Goal: Task Accomplishment & Management: Manage account settings

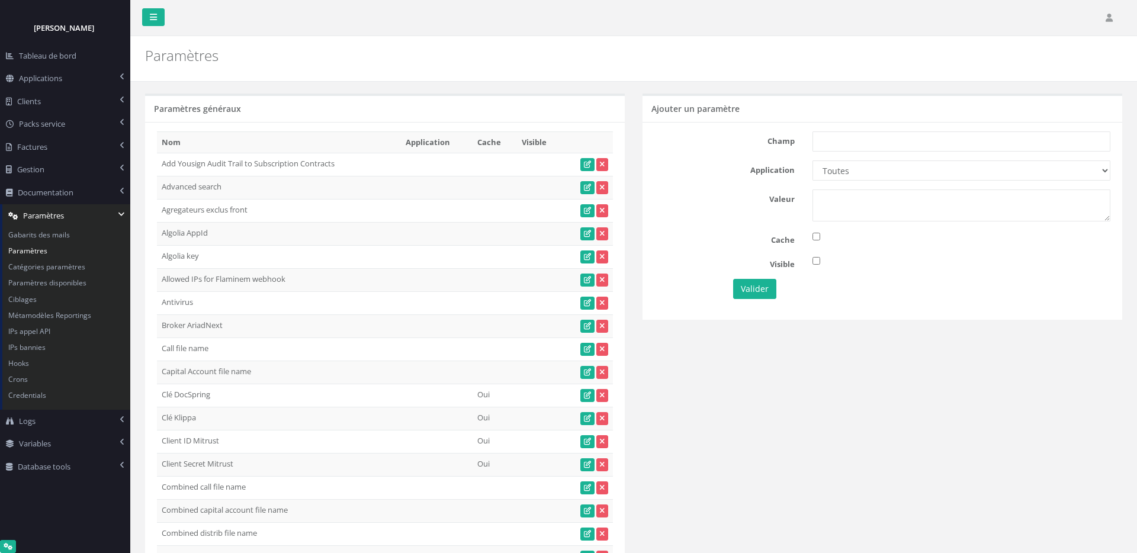
click at [384, 67] on div "Paramètres" at bounding box center [384, 52] width 497 height 33
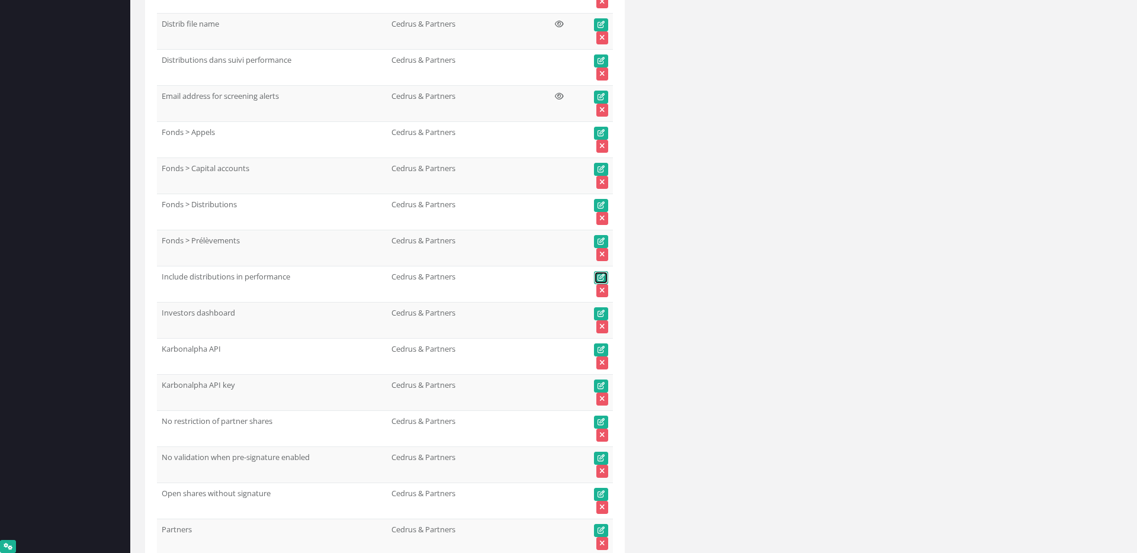
click at [603, 276] on icon at bounding box center [600, 277] width 7 height 7
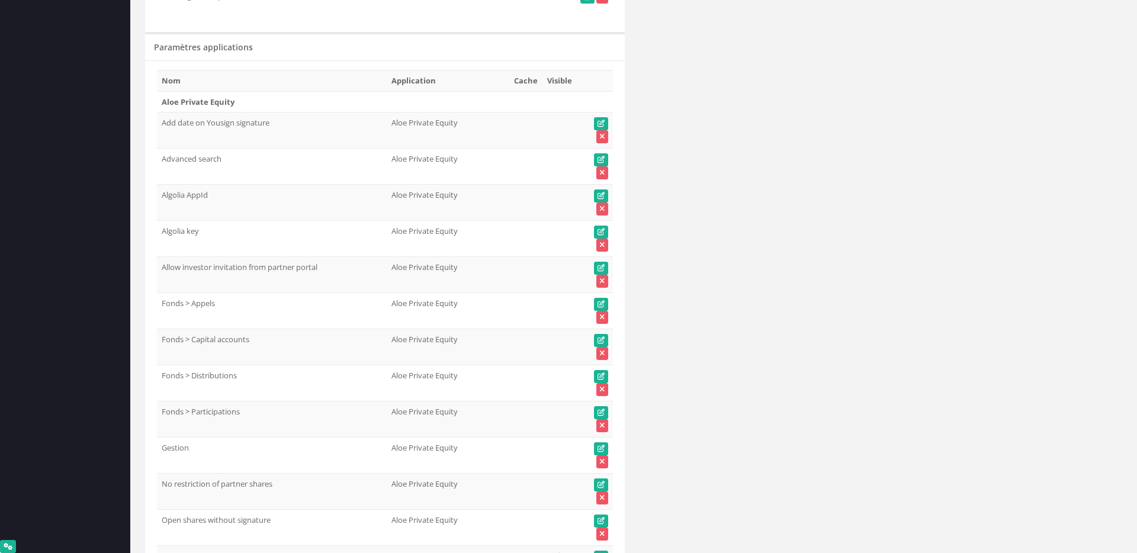
scroll to position [3298, 0]
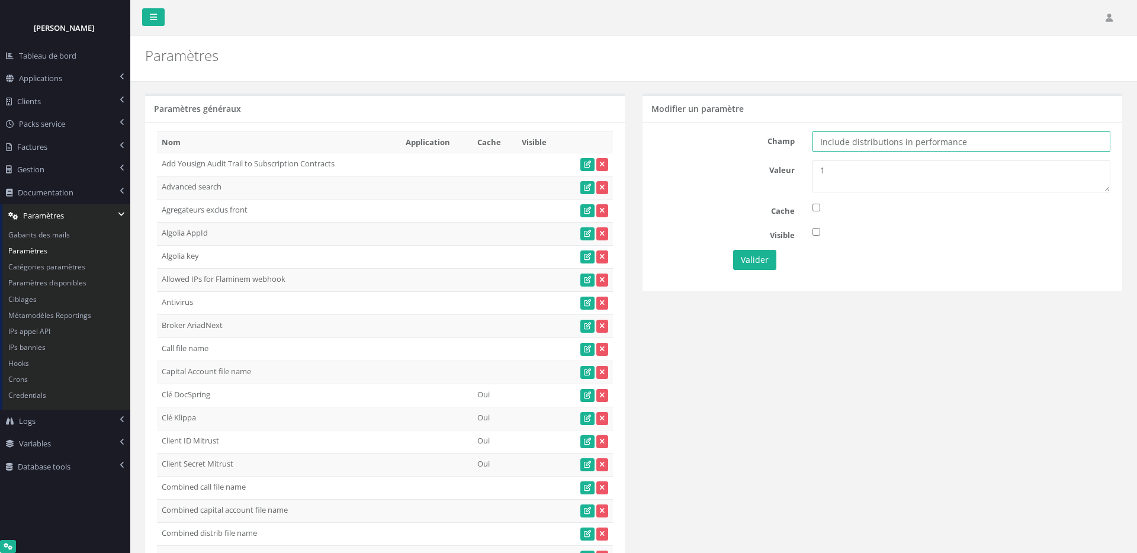
click at [919, 140] on input "Include distributions in performance" at bounding box center [961, 141] width 298 height 20
